Goal: Task Accomplishment & Management: Use online tool/utility

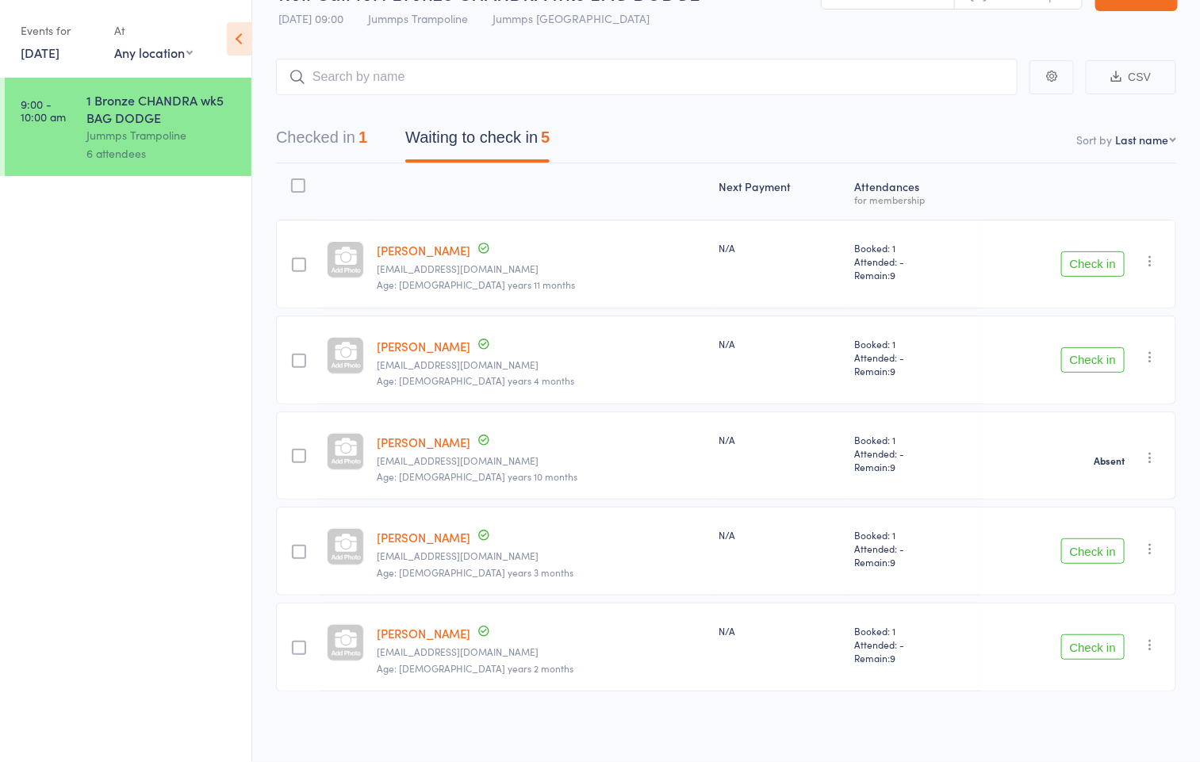
click at [1083, 257] on button "Check in" at bounding box center [1092, 263] width 63 height 25
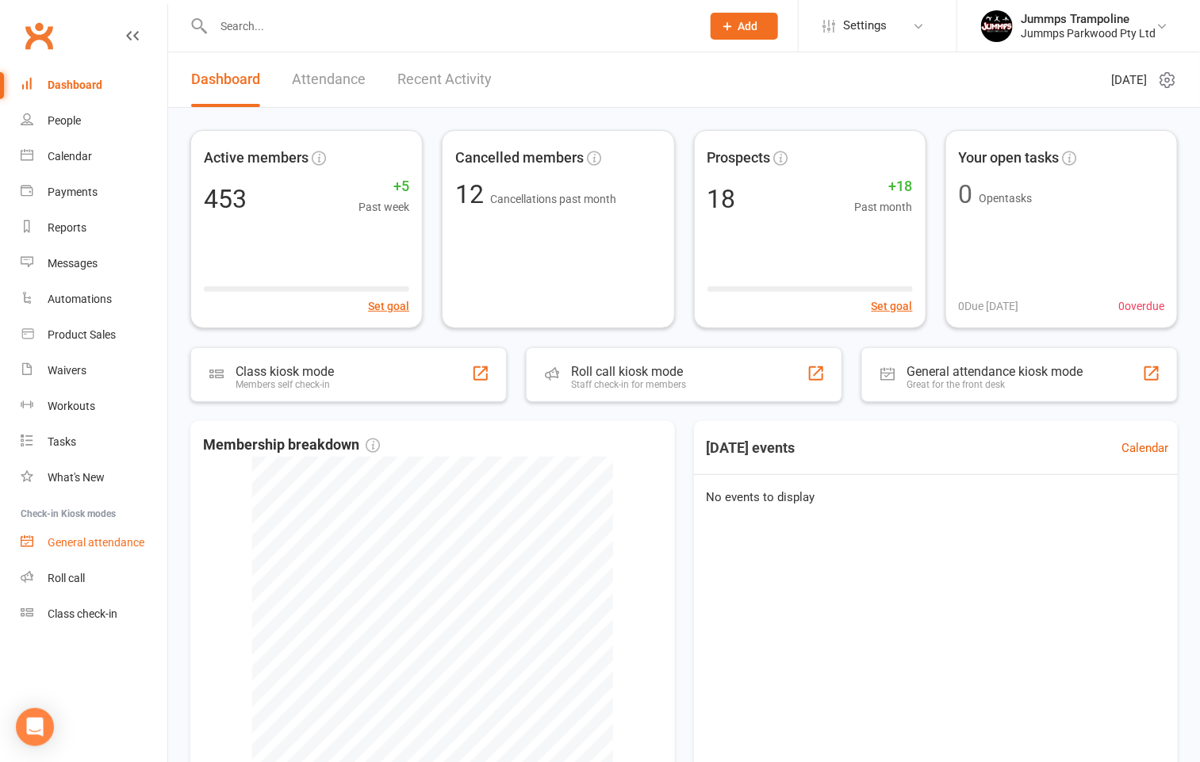
click at [59, 558] on link "General attendance" at bounding box center [94, 543] width 147 height 36
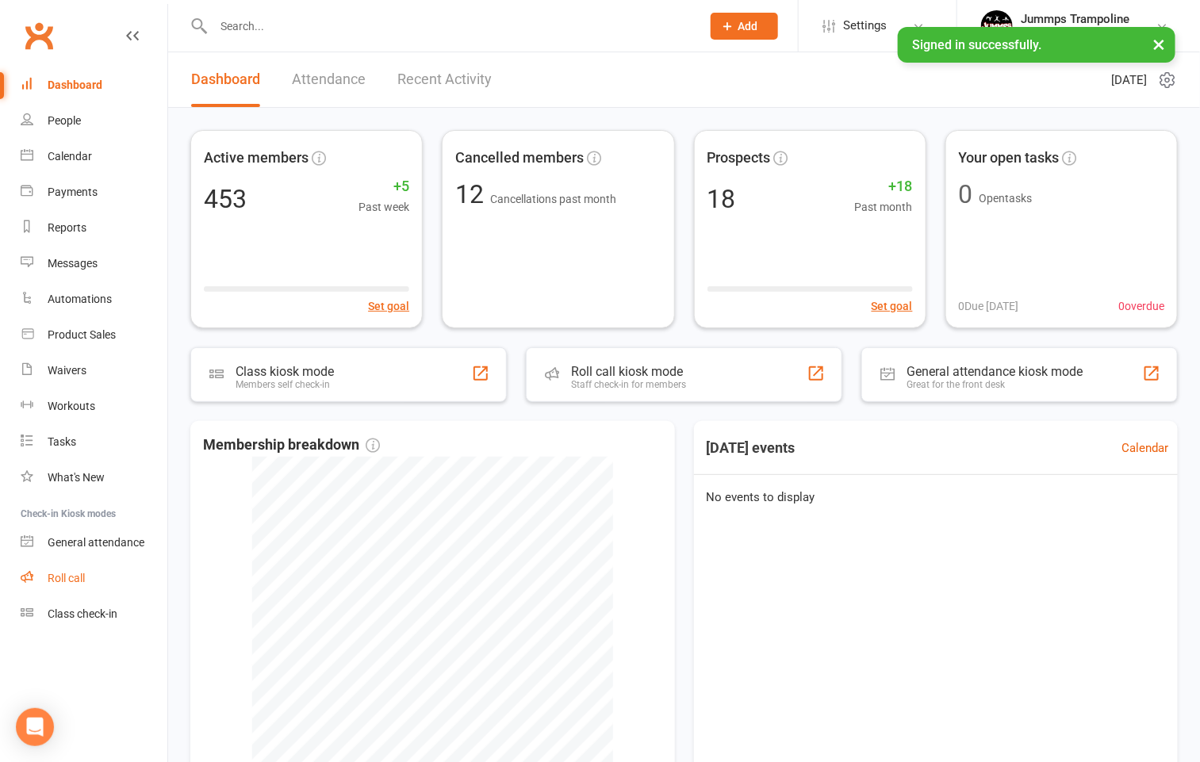
click at [67, 572] on div "Roll call" at bounding box center [66, 578] width 37 height 13
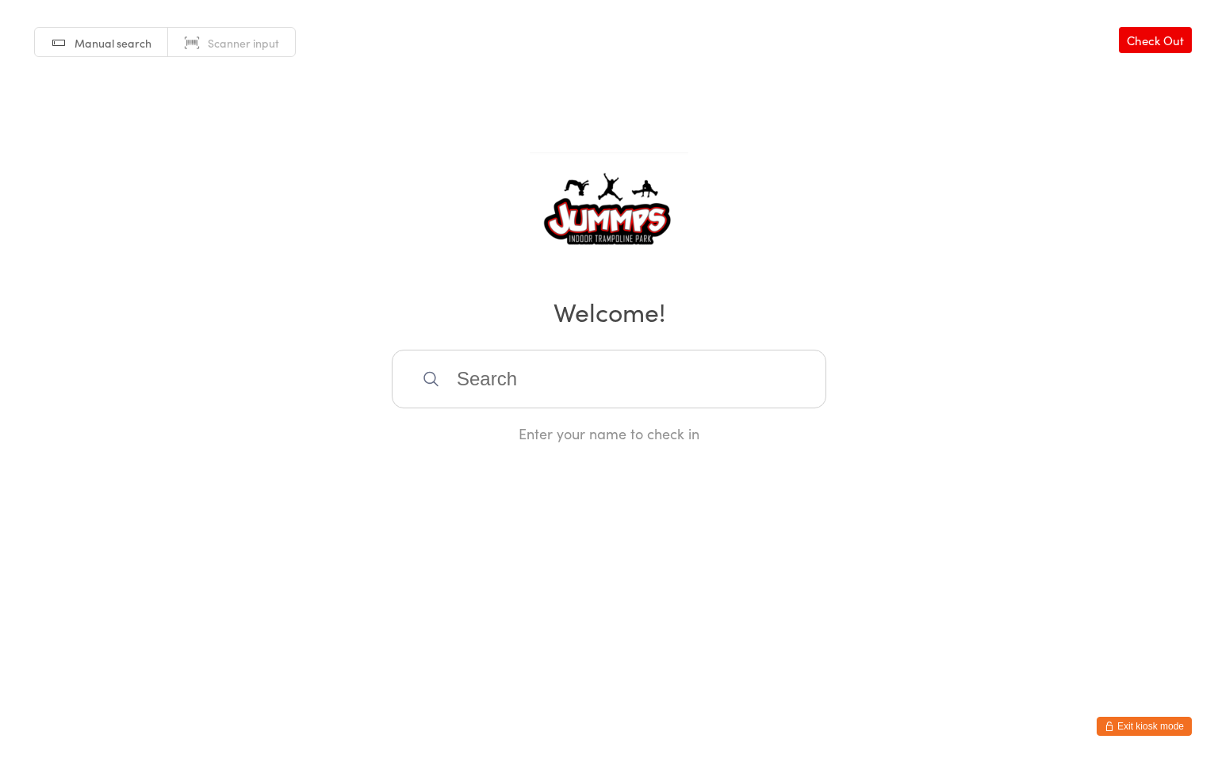
click at [1156, 50] on link "Check Out" at bounding box center [1155, 40] width 73 height 26
click at [1169, 723] on button "Exit kiosk mode" at bounding box center [1144, 726] width 95 height 19
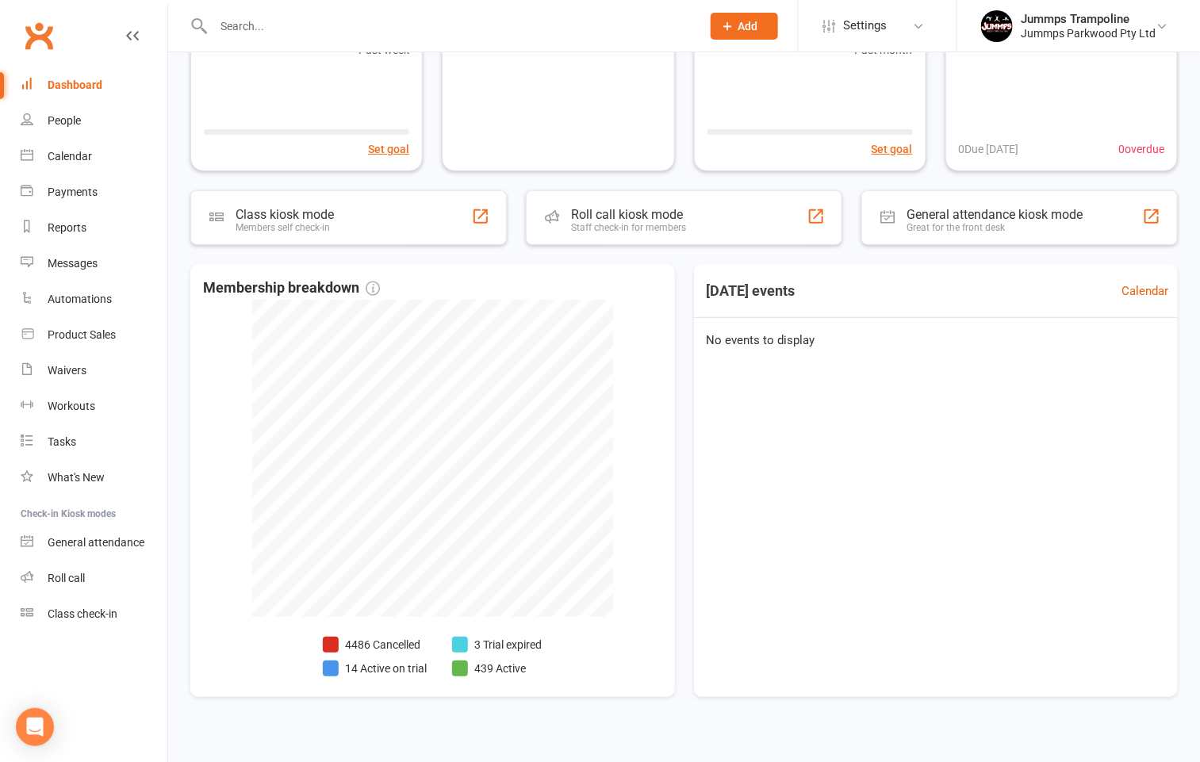
scroll to position [176, 0]
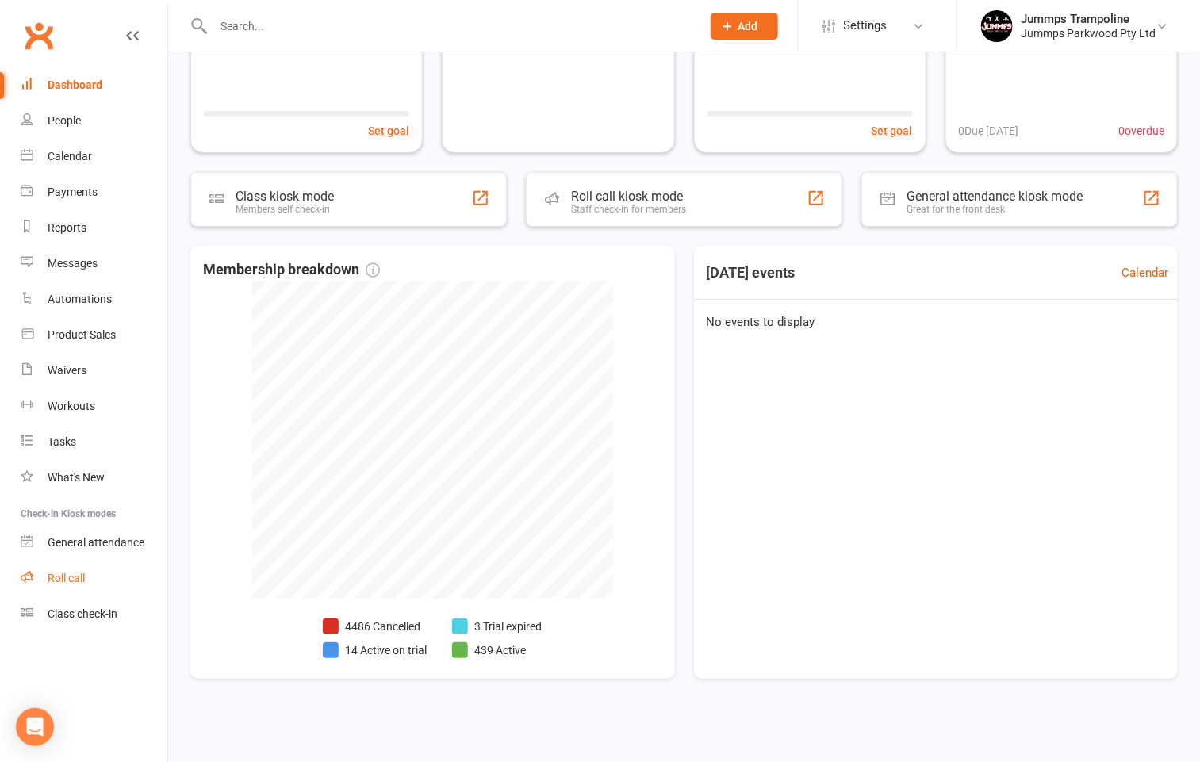
click at [67, 584] on link "Roll call" at bounding box center [94, 579] width 147 height 36
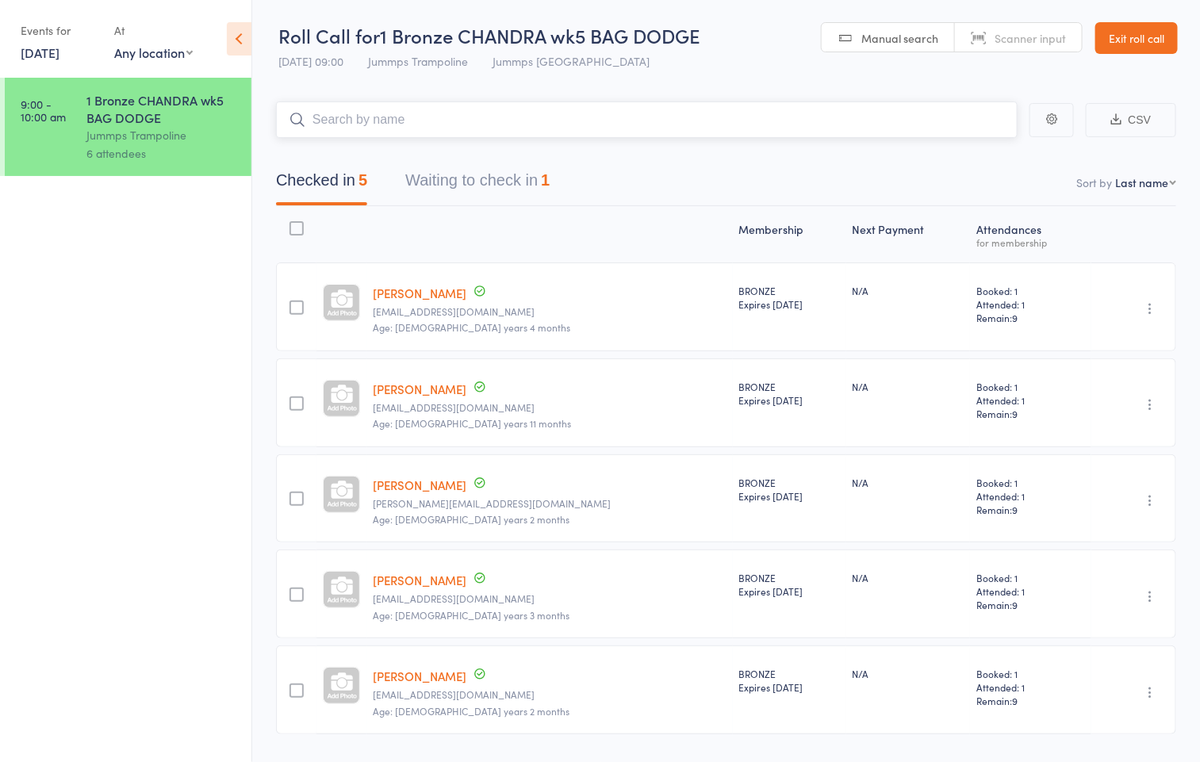
click at [510, 186] on button "Waiting to check in 1" at bounding box center [477, 184] width 144 height 42
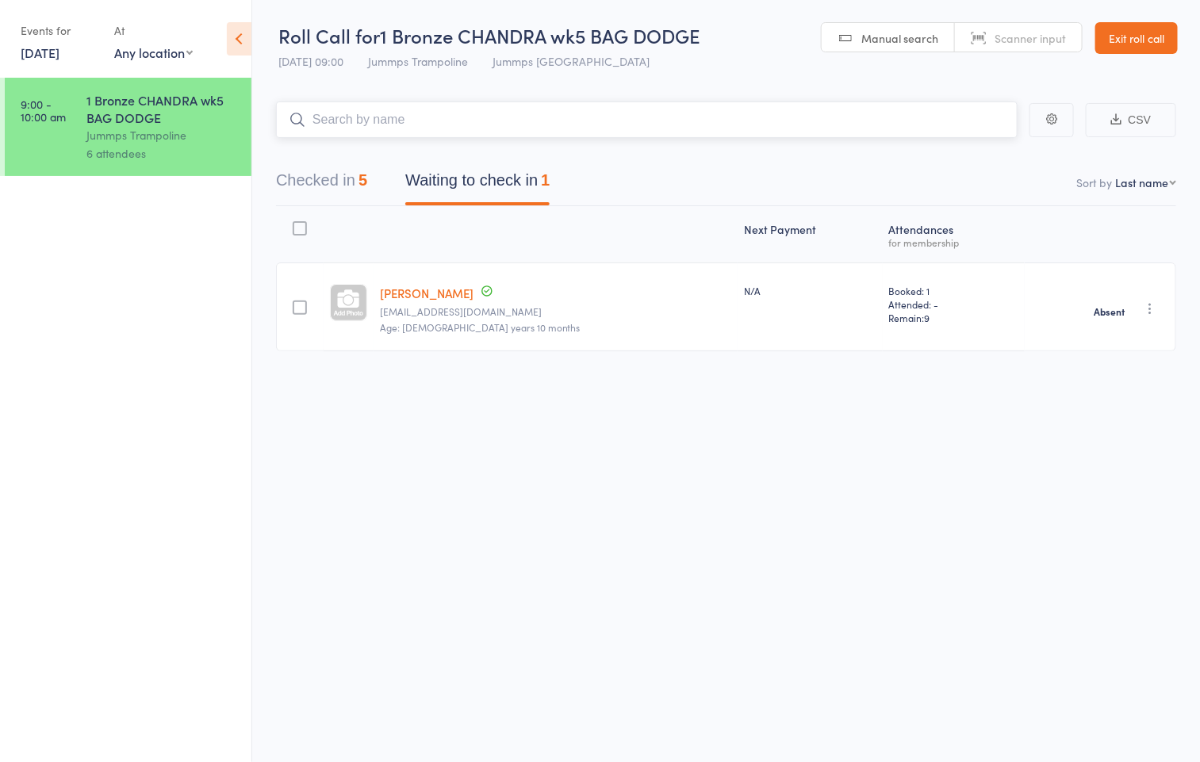
click at [336, 181] on button "Checked in 5" at bounding box center [321, 184] width 91 height 42
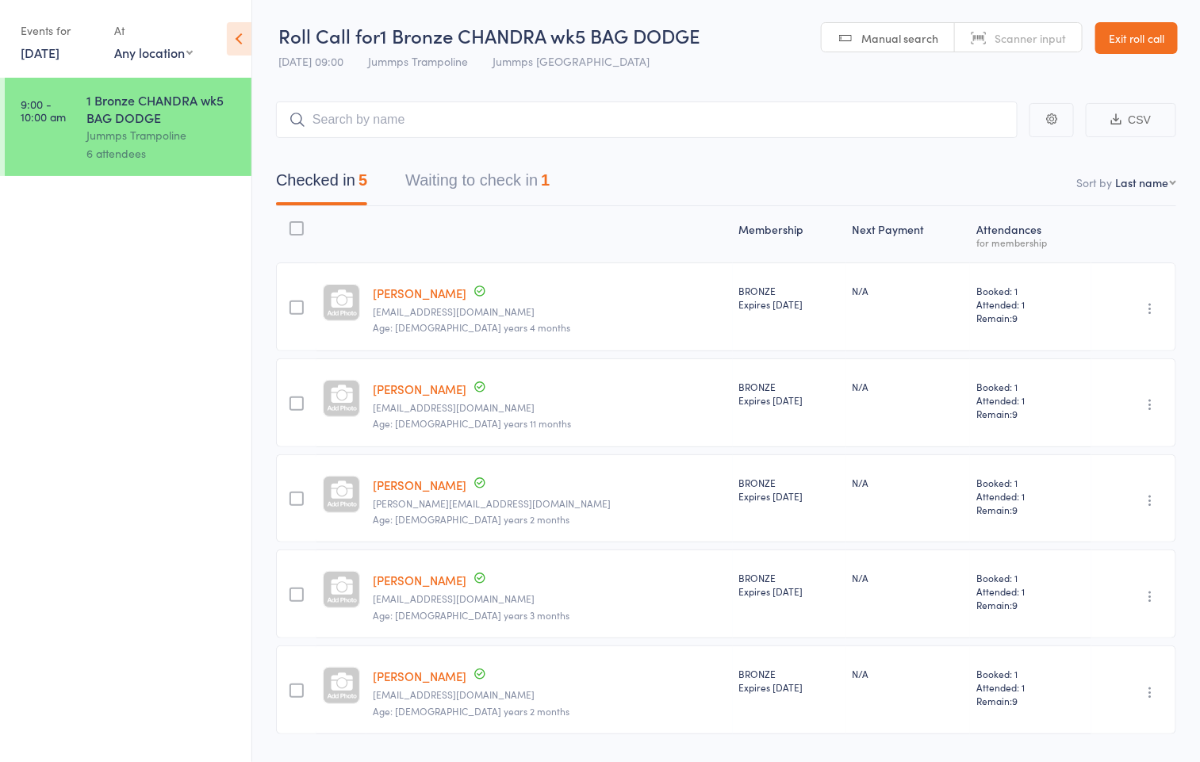
drag, startPoint x: 1167, startPoint y: 51, endPoint x: 1152, endPoint y: 45, distance: 16.1
click at [1164, 48] on link "Exit roll call" at bounding box center [1136, 38] width 82 height 32
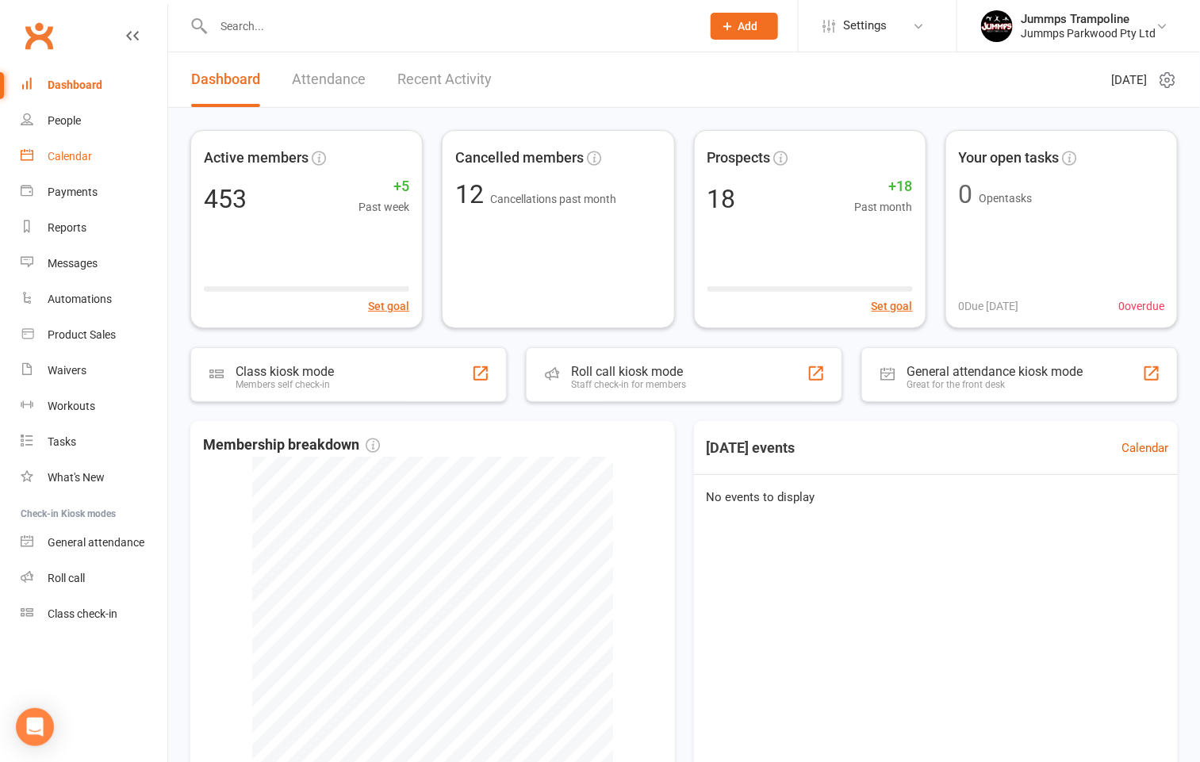
click at [70, 151] on div "Calendar" at bounding box center [70, 156] width 44 height 13
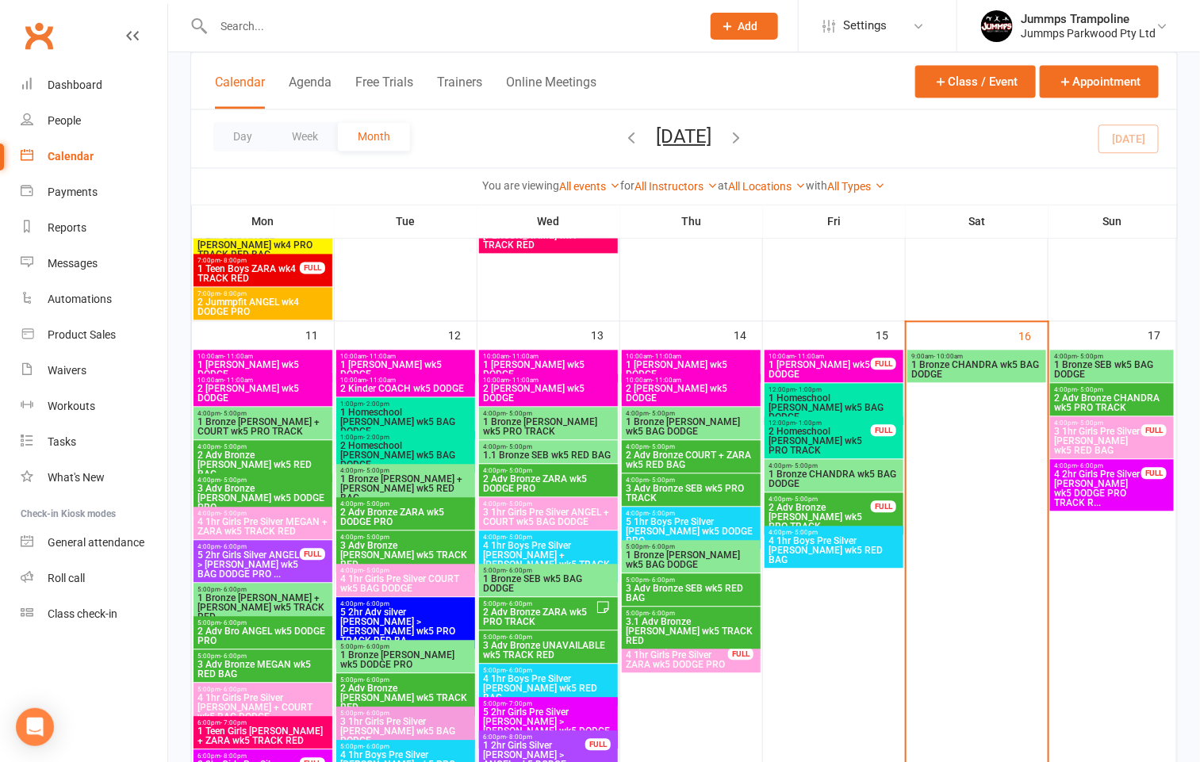
scroll to position [1190, 0]
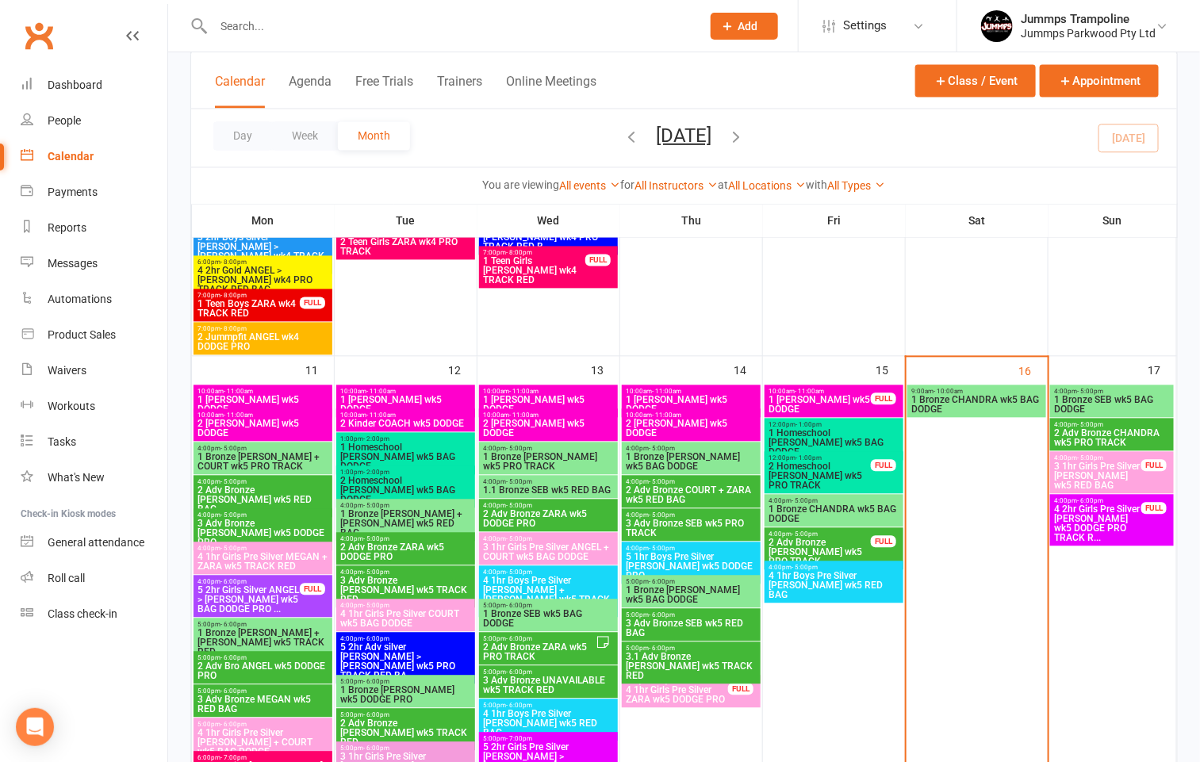
click at [828, 407] on span "1 [PERSON_NAME] wk5 DODGE" at bounding box center [820, 405] width 104 height 19
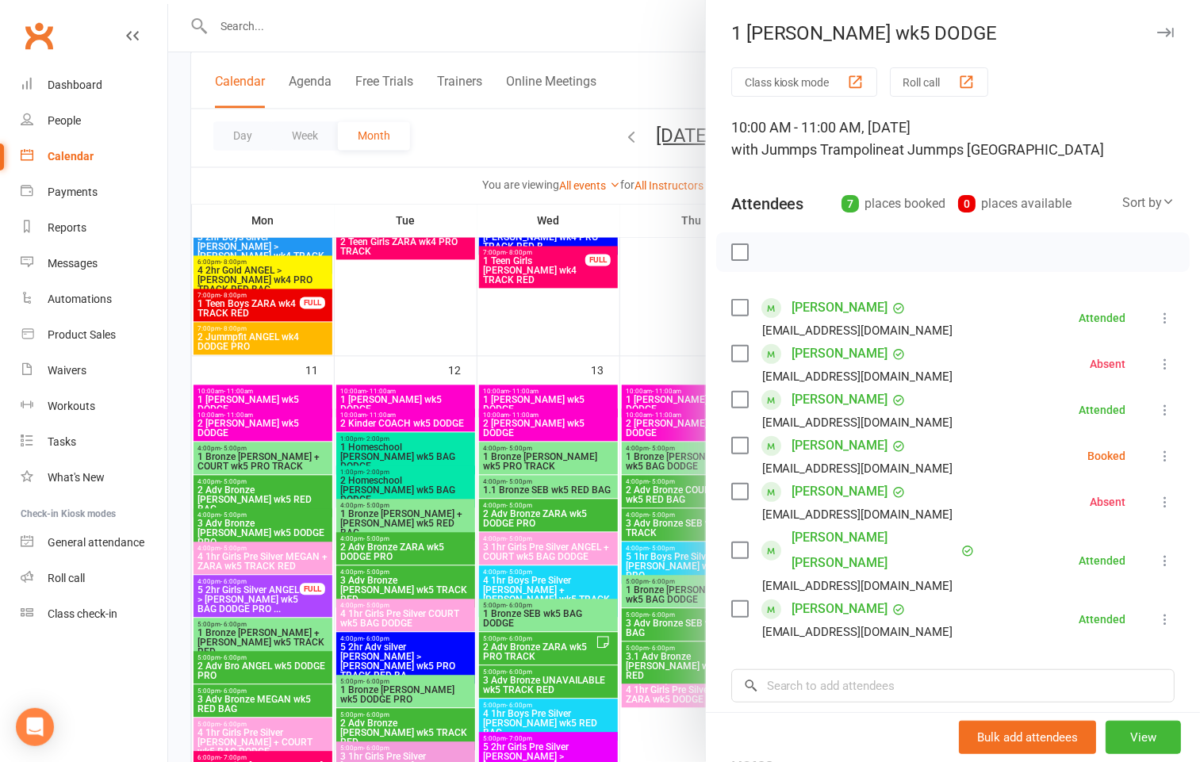
drag, startPoint x: 650, startPoint y: 441, endPoint x: 505, endPoint y: 590, distance: 207.5
click at [638, 440] on div at bounding box center [684, 381] width 1032 height 762
